Goal: Task Accomplishment & Management: Use online tool/utility

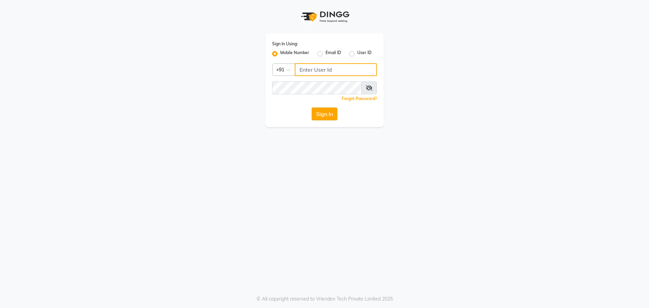
type input "9493493759"
click at [327, 113] on button "Sign In" at bounding box center [325, 113] width 26 height 13
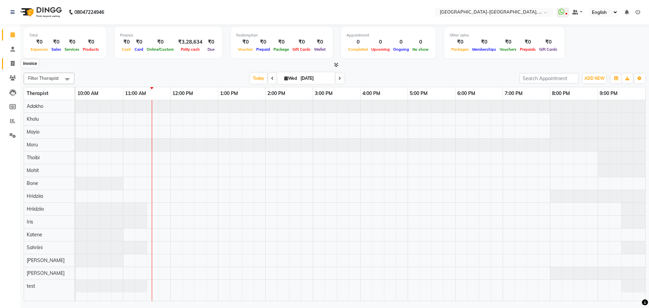
click at [13, 64] on icon at bounding box center [13, 63] width 4 height 5
select select "5851"
select select "service"
